Goal: Task Accomplishment & Management: Use online tool/utility

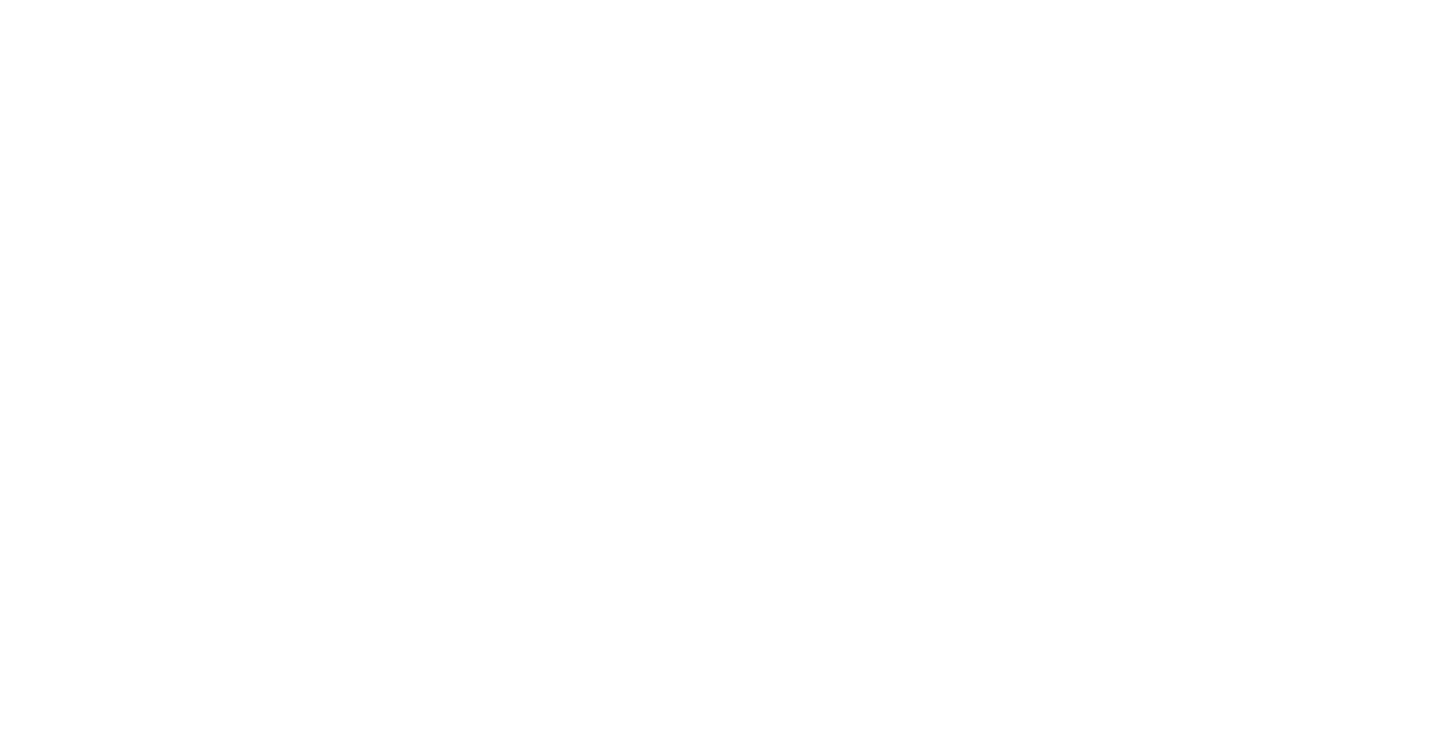
select select "Song"
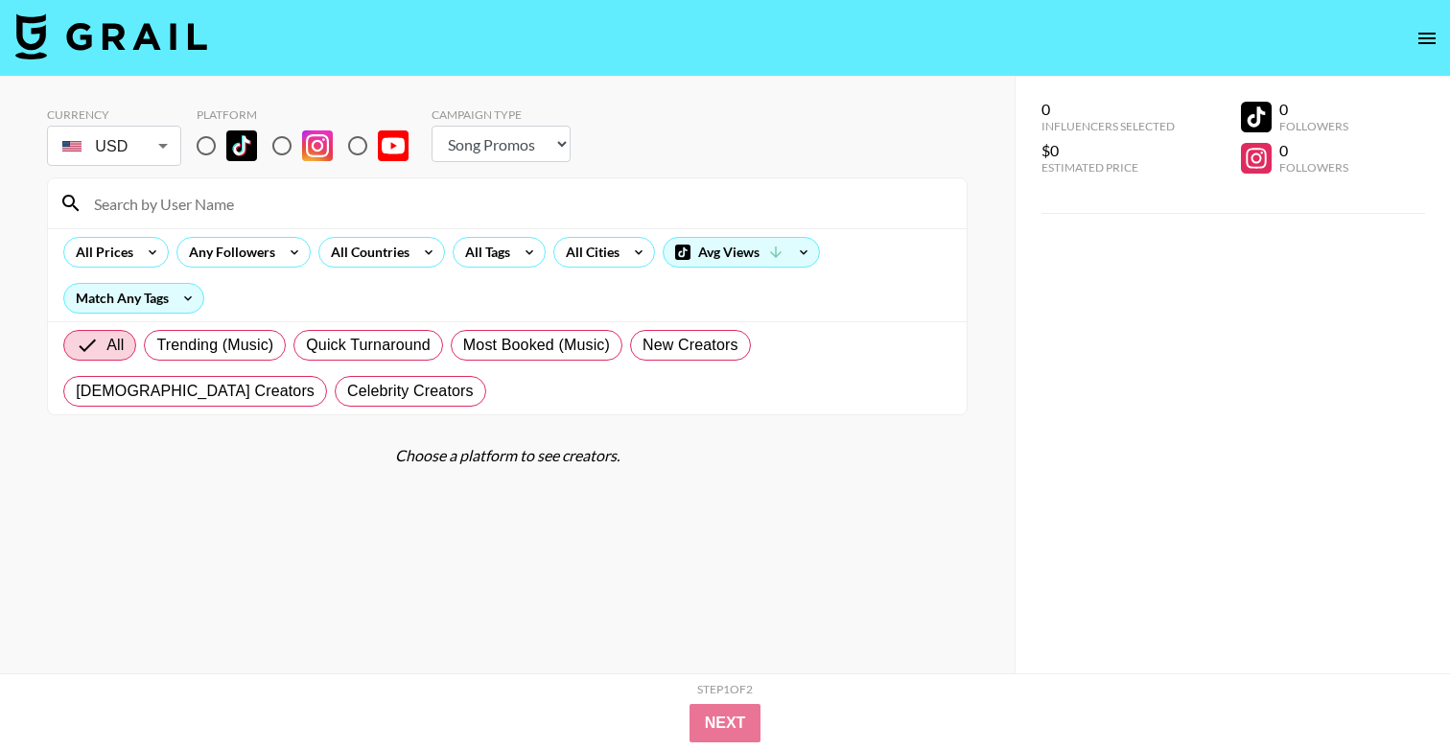
click at [204, 153] on input "radio" at bounding box center [206, 146] width 40 height 40
radio input "true"
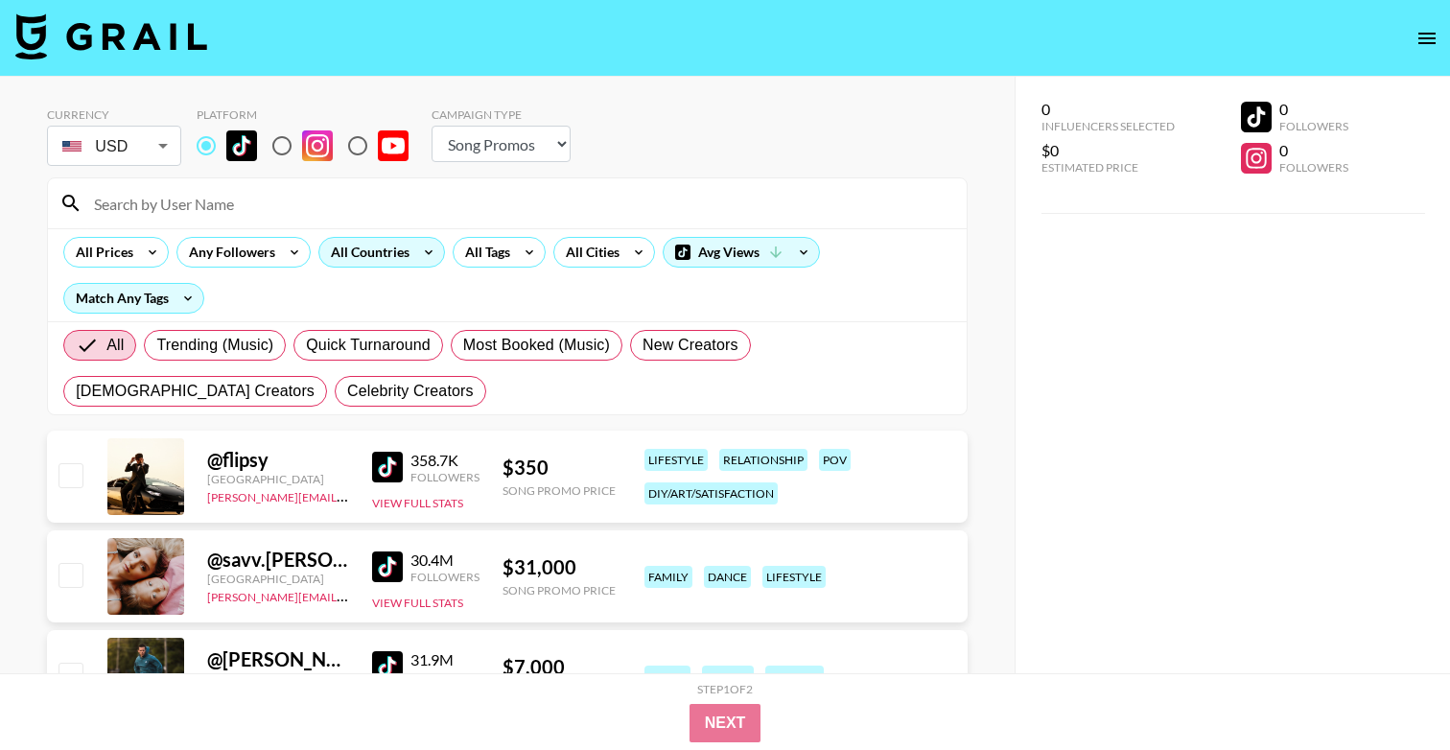
click at [372, 256] on div "All Countries" at bounding box center [366, 252] width 94 height 29
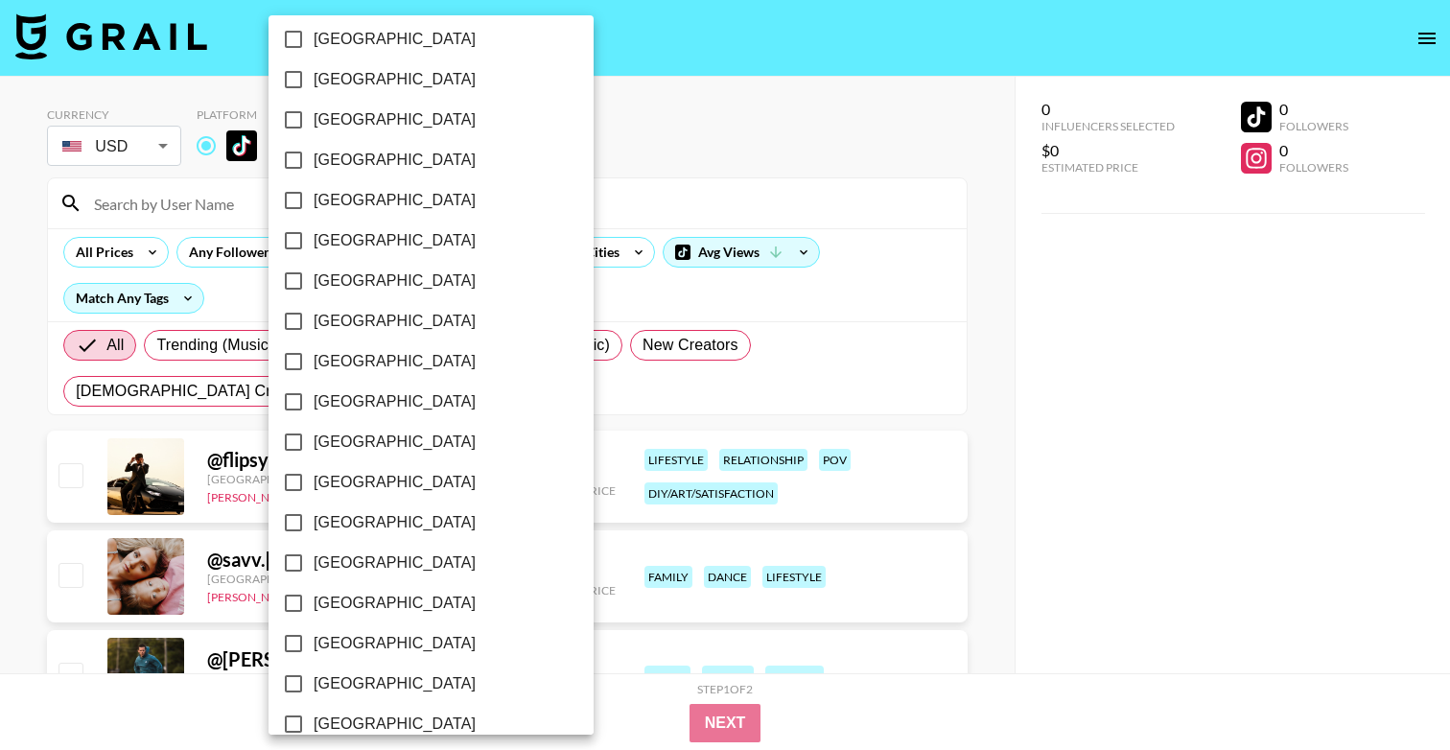
scroll to position [1486, 0]
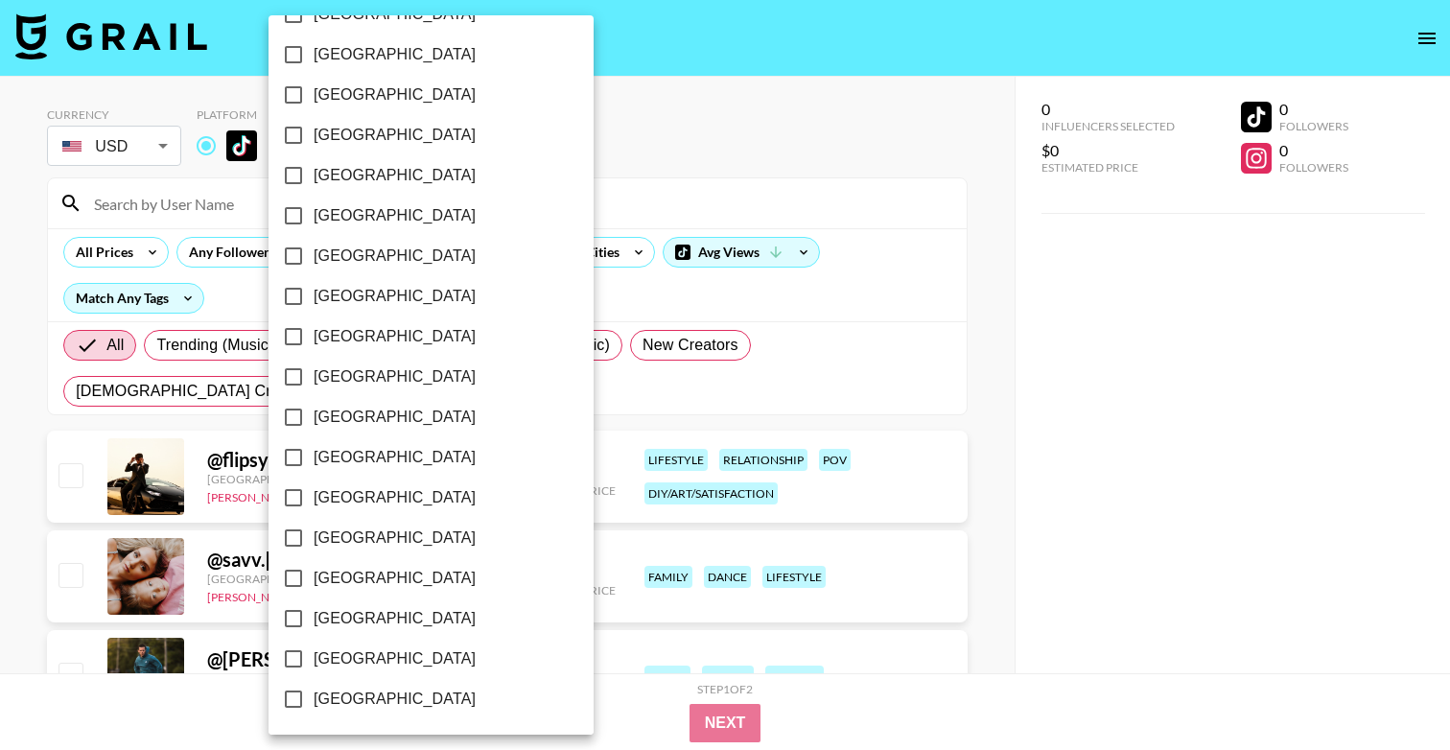
click at [349, 651] on span "[GEOGRAPHIC_DATA]" at bounding box center [395, 658] width 162 height 23
click at [314, 651] on input "[GEOGRAPHIC_DATA]" at bounding box center [293, 659] width 40 height 40
checkbox input "true"
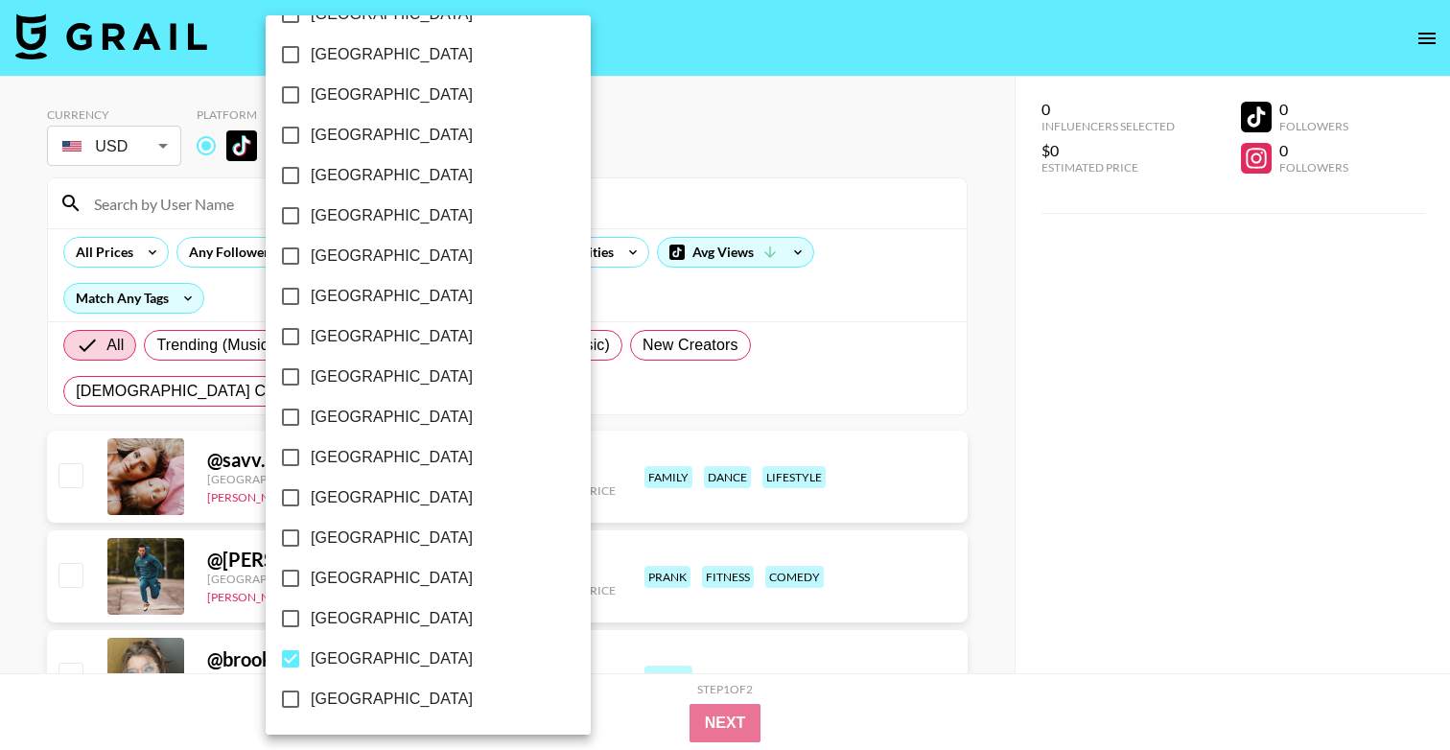
click at [867, 233] on div at bounding box center [725, 375] width 1450 height 750
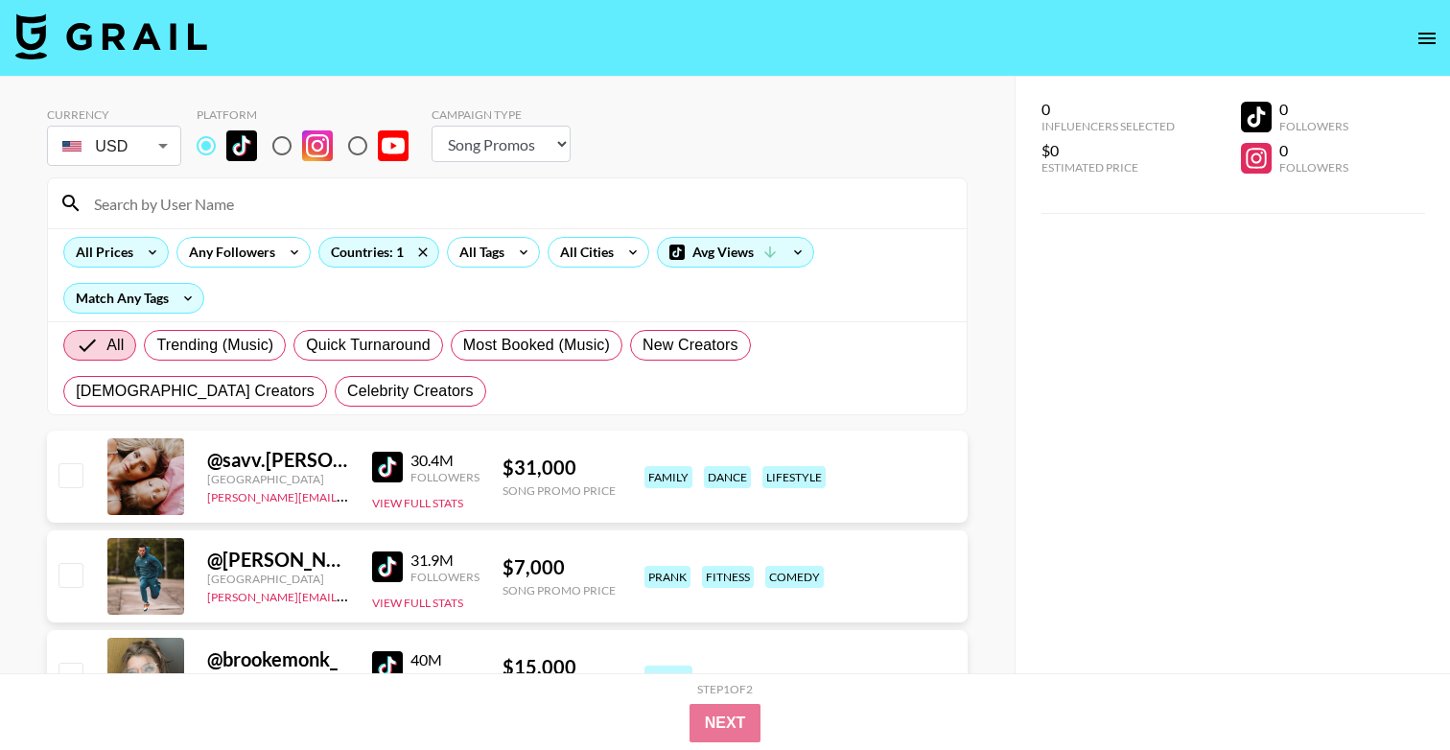
click at [132, 263] on div "All Prices" at bounding box center [115, 252] width 105 height 31
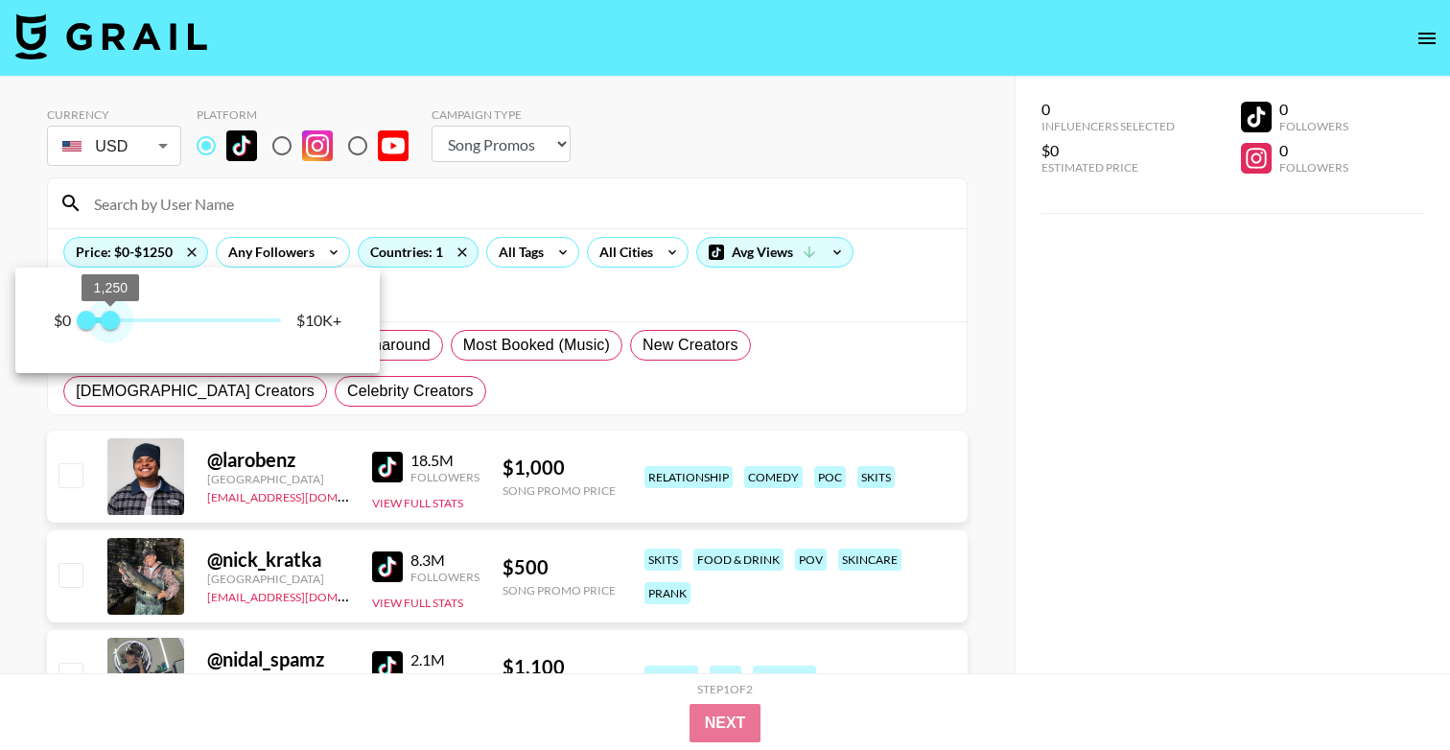
type input "1500"
drag, startPoint x: 276, startPoint y: 319, endPoint x: 117, endPoint y: 321, distance: 159.2
click at [117, 321] on span "1,500" at bounding box center [114, 320] width 19 height 19
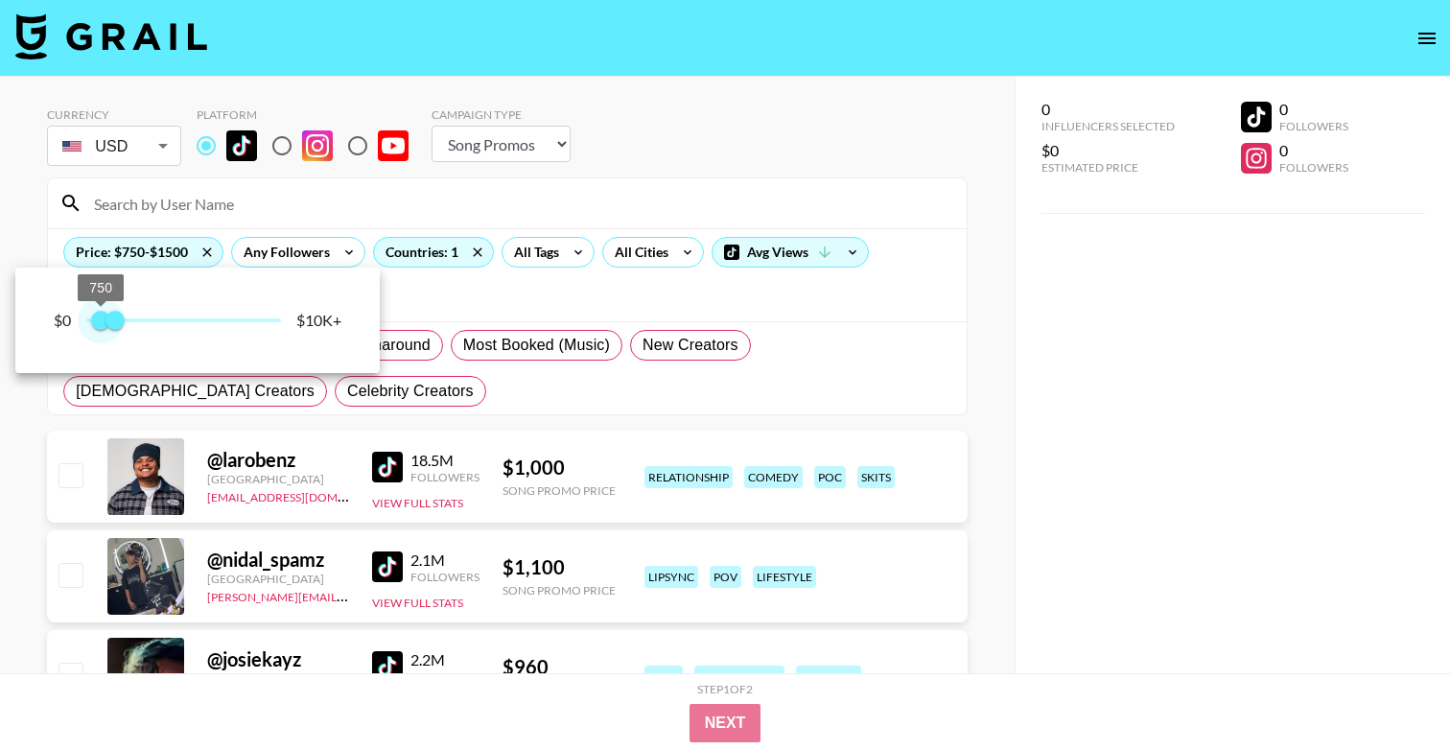
type input "1000"
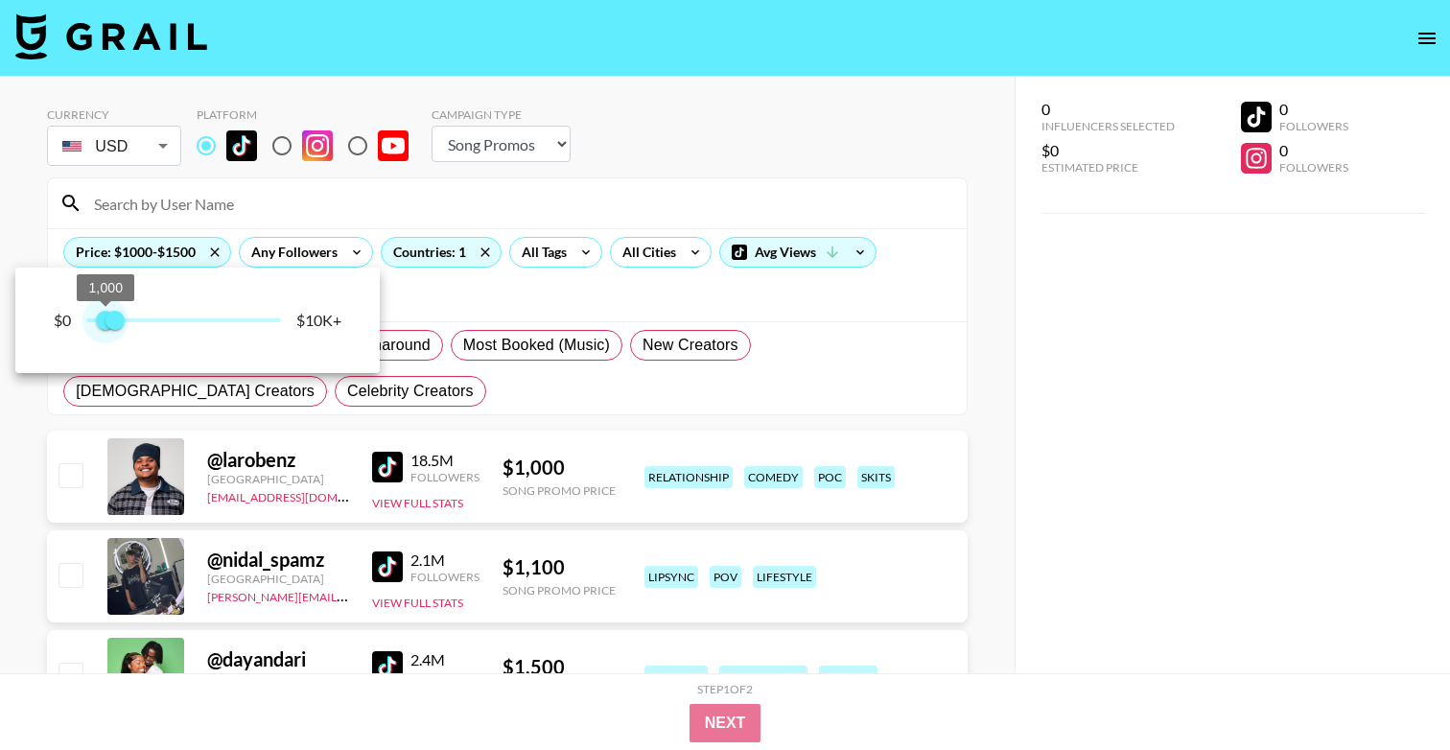
drag, startPoint x: 80, startPoint y: 324, endPoint x: 105, endPoint y: 324, distance: 25.9
click at [105, 324] on span "1,000" at bounding box center [105, 320] width 19 height 19
click at [995, 333] on div at bounding box center [725, 375] width 1450 height 750
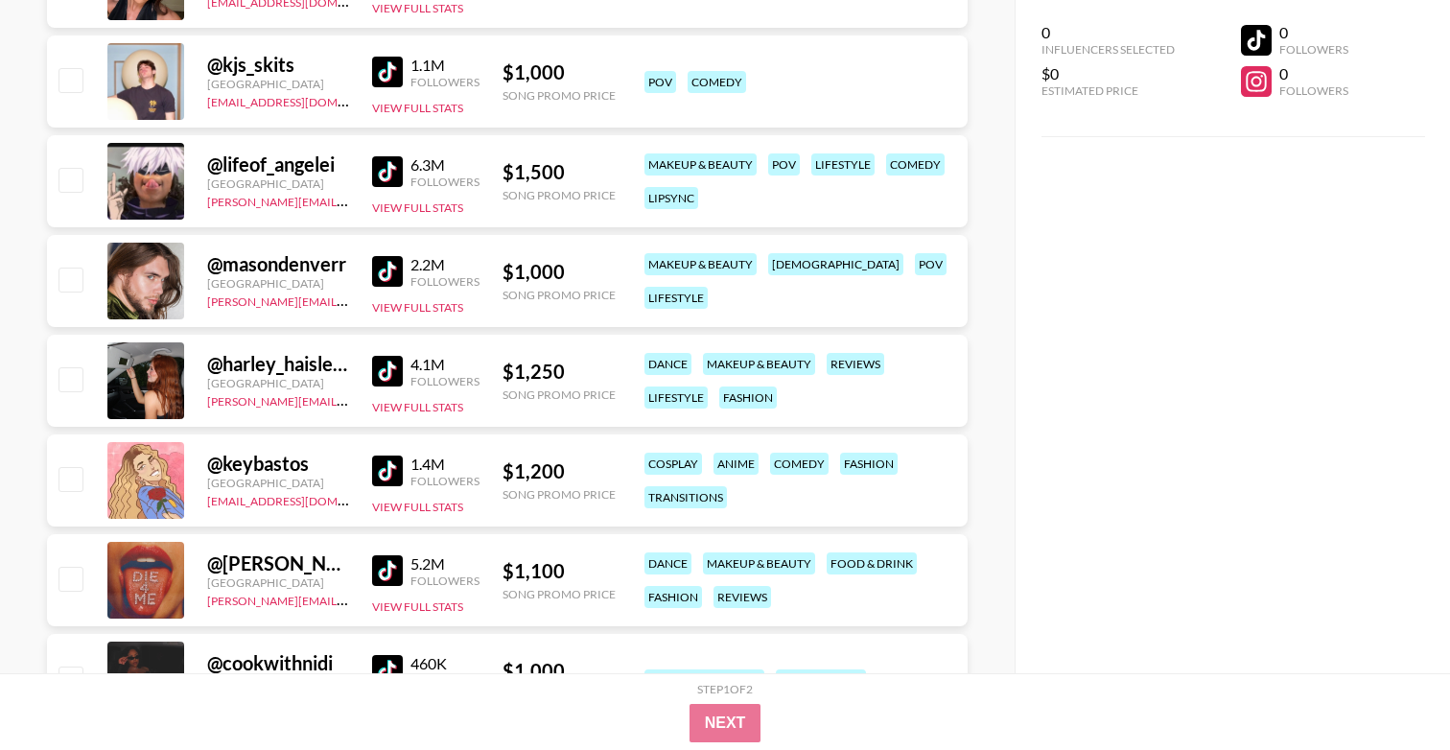
scroll to position [2685, 0]
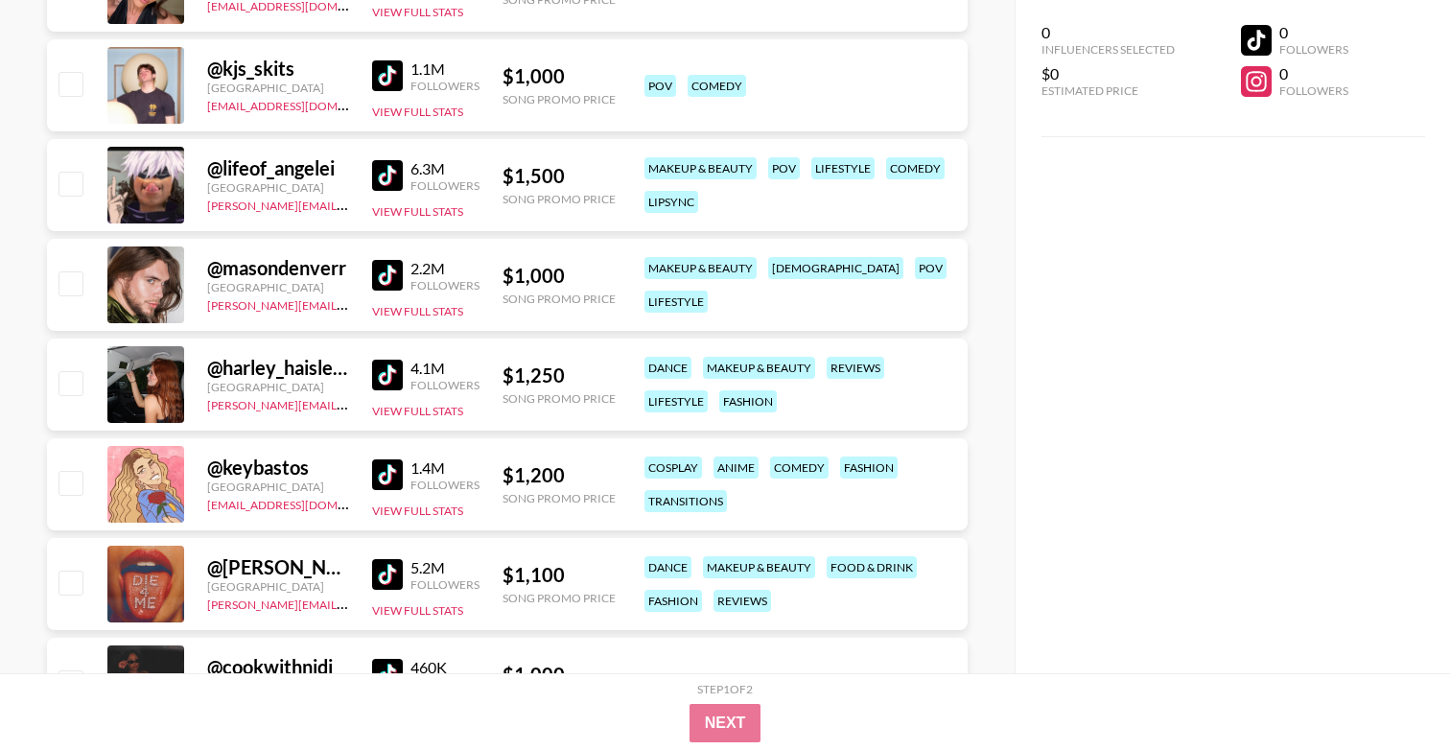
click at [392, 373] on img at bounding box center [387, 375] width 31 height 31
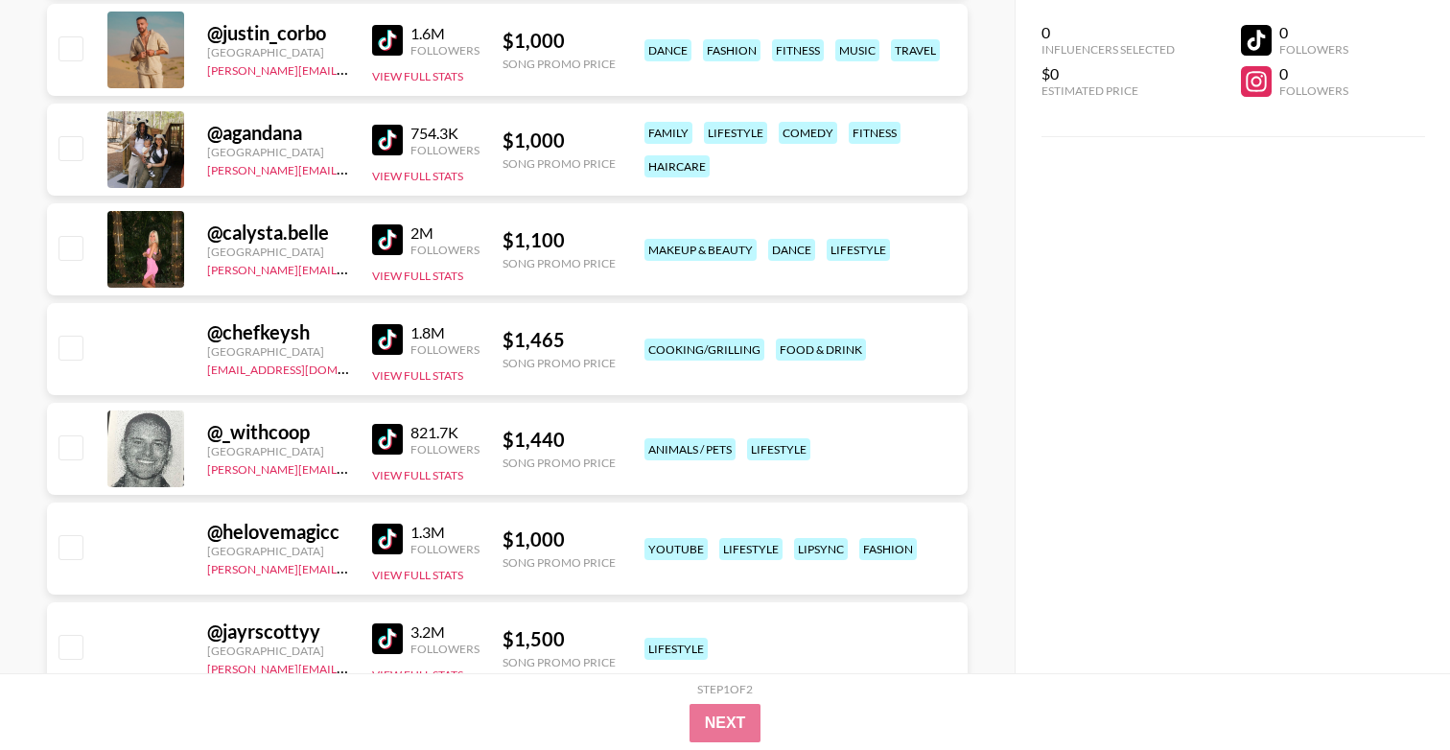
scroll to position [10811, 0]
